Goal: Information Seeking & Learning: Learn about a topic

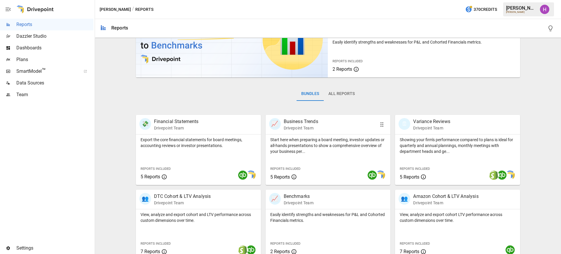
scroll to position [124, 0]
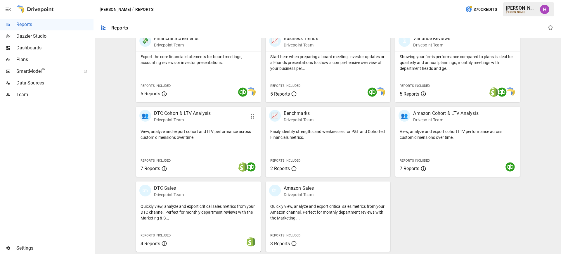
click at [192, 118] on p "Drivepoint Team" at bounding box center [182, 120] width 57 height 6
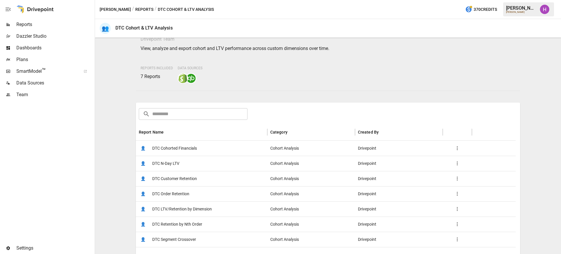
scroll to position [73, 0]
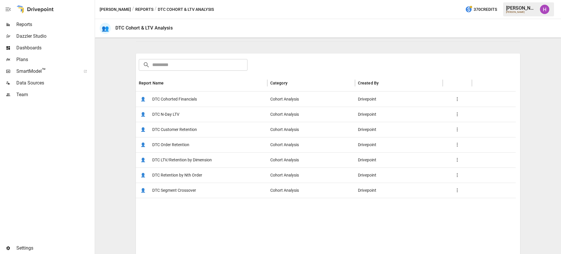
click at [174, 142] on span "DTC Order Retention" at bounding box center [170, 144] width 37 height 15
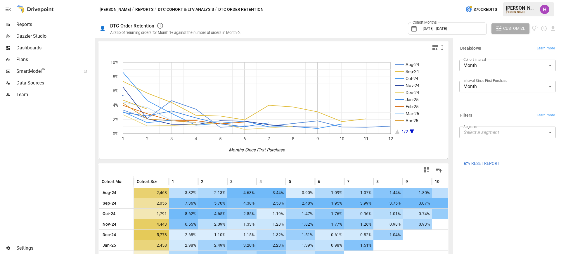
click at [52, 165] on div at bounding box center [47, 172] width 94 height 142
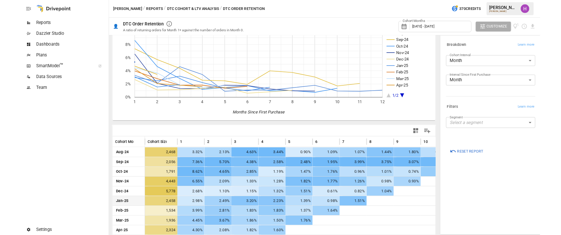
scroll to position [69, 0]
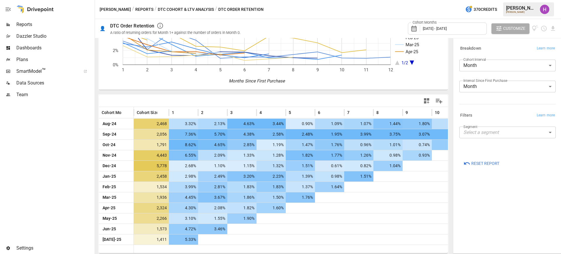
click at [517, 193] on div "Breakdown Learn more Cohort Interval Month ***** ​ Interval Since First Purchas…" at bounding box center [508, 146] width 106 height 212
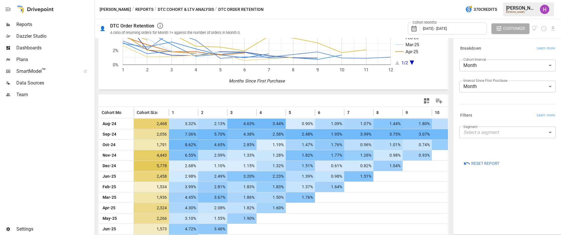
click at [64, 146] on div at bounding box center [47, 162] width 94 height 123
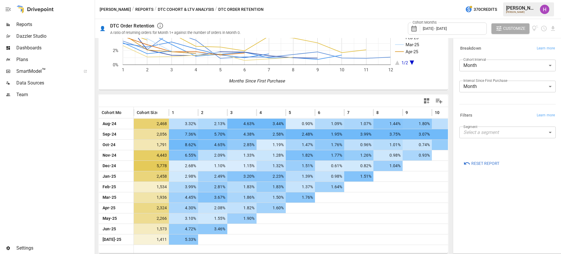
click at [59, 158] on div at bounding box center [47, 172] width 94 height 142
